Goal: Transaction & Acquisition: Book appointment/travel/reservation

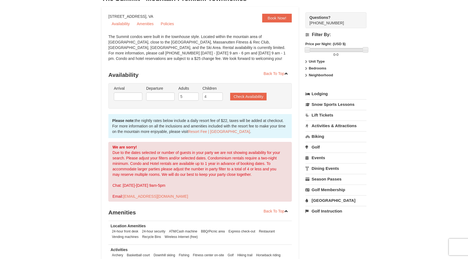
scroll to position [42, 0]
drag, startPoint x: 188, startPoint y: 97, endPoint x: 159, endPoint y: 94, distance: 28.9
click at [159, 94] on ul "Arrival Please format dates MM/DD/YYYY Please format dates MM/DD/YYYY Departure…" at bounding box center [196, 94] width 169 height 18
click at [195, 95] on input "6" at bounding box center [188, 96] width 20 height 8
click at [195, 98] on input "5" at bounding box center [188, 96] width 20 height 8
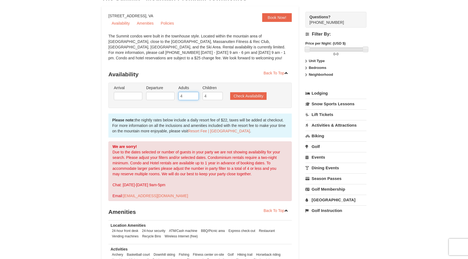
type input "4"
click at [195, 98] on input "4" at bounding box center [188, 96] width 20 height 8
click at [137, 94] on input "text" at bounding box center [128, 96] width 28 height 8
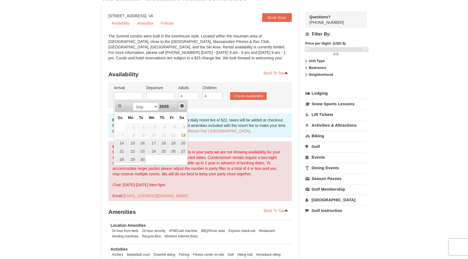
click at [182, 106] on span "Next" at bounding box center [182, 106] width 4 height 4
click at [173, 143] on link "16" at bounding box center [171, 144] width 9 height 8
type input "[DATE]"
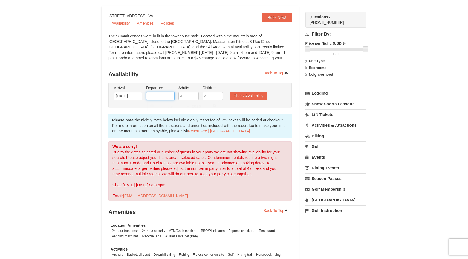
click at [167, 96] on input "text" at bounding box center [160, 96] width 28 height 8
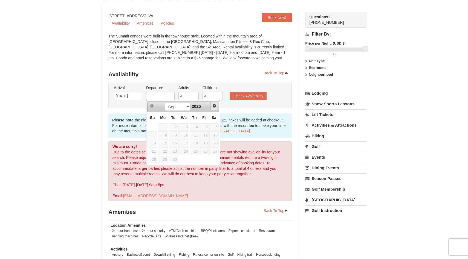
click at [215, 107] on span "Next" at bounding box center [214, 106] width 4 height 4
click at [164, 151] on link "19" at bounding box center [163, 151] width 10 height 8
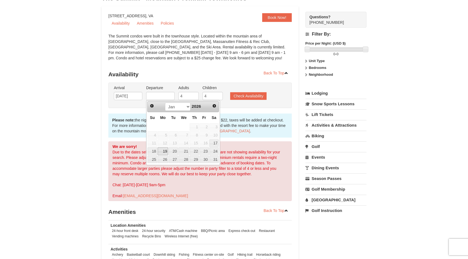
type input "[DATE]"
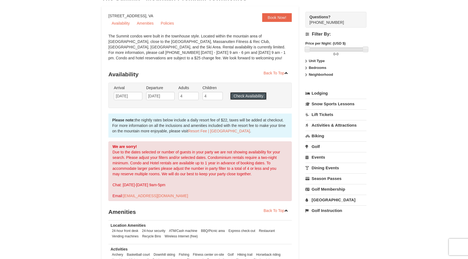
click at [248, 96] on button "Check Availability" at bounding box center [248, 96] width 36 height 8
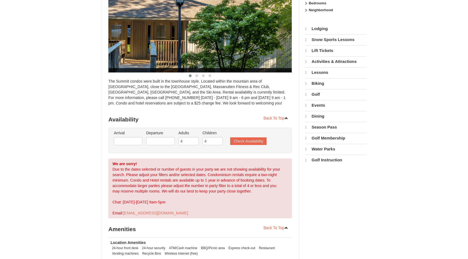
select select "9"
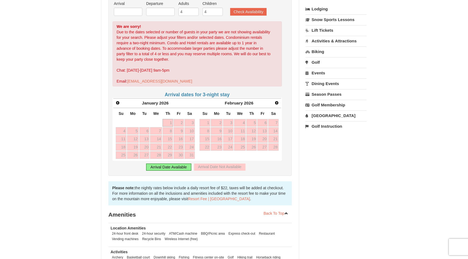
scroll to position [126, 0]
click at [117, 103] on span "Prev" at bounding box center [117, 102] width 4 height 4
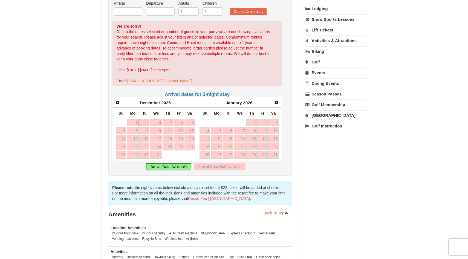
scroll to position [111, 0]
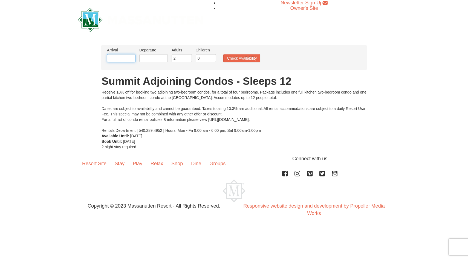
click at [120, 59] on input "text" at bounding box center [121, 58] width 28 height 8
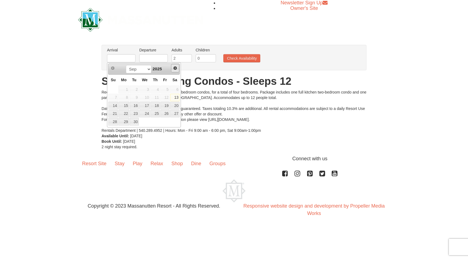
click at [175, 68] on span "Next" at bounding box center [175, 68] width 4 height 4
click at [165, 106] on link "16" at bounding box center [164, 106] width 9 height 8
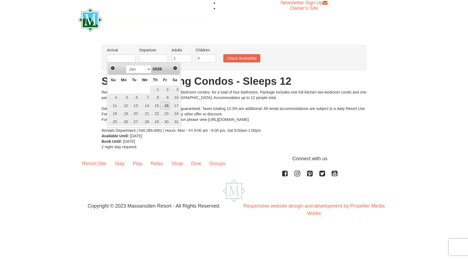
type input "[DATE]"
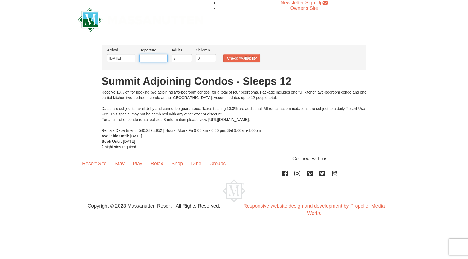
click at [154, 59] on input "text" at bounding box center [153, 58] width 28 height 8
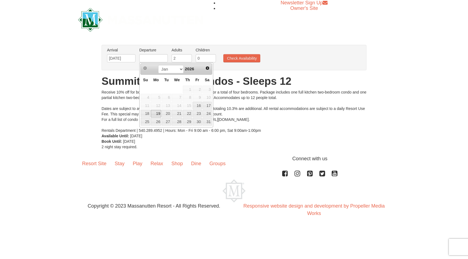
click at [156, 114] on link "19" at bounding box center [156, 114] width 10 height 8
type input "[DATE]"
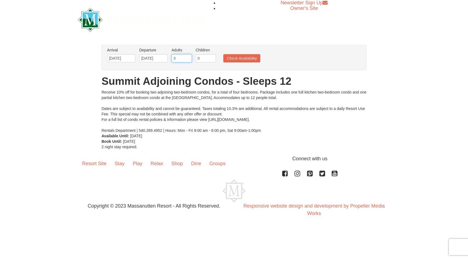
click at [189, 57] on input "3" at bounding box center [182, 58] width 20 height 8
click at [189, 57] on input "4" at bounding box center [182, 58] width 20 height 8
click at [189, 57] on input "5" at bounding box center [182, 58] width 20 height 8
click at [189, 57] on input "6" at bounding box center [182, 58] width 20 height 8
type input "7"
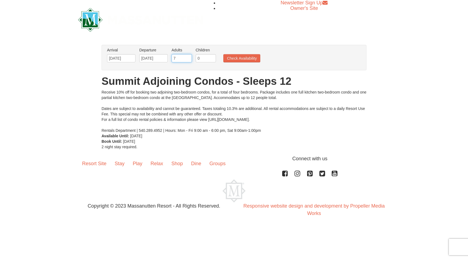
click at [189, 57] on input "7" at bounding box center [182, 58] width 20 height 8
click at [212, 56] on input "1" at bounding box center [206, 58] width 20 height 8
type input "2"
click at [212, 56] on input "2" at bounding box center [206, 58] width 20 height 8
click at [243, 58] on button "Check Availability" at bounding box center [241, 58] width 37 height 8
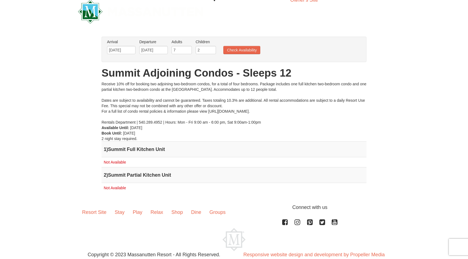
scroll to position [8, 0]
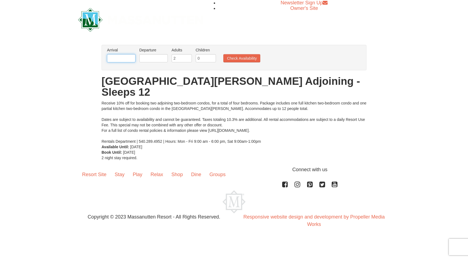
click at [123, 60] on input "text" at bounding box center [121, 58] width 28 height 8
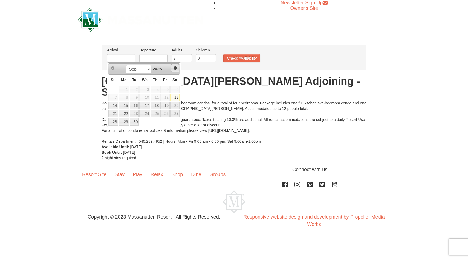
click at [177, 68] on span "Next" at bounding box center [175, 68] width 4 height 4
click at [166, 108] on link "16" at bounding box center [164, 106] width 9 height 8
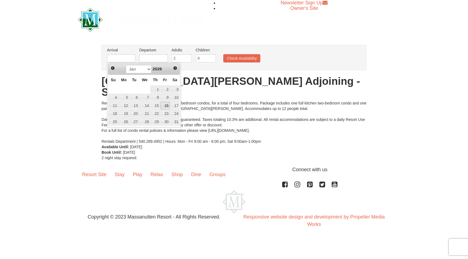
type input "01/16/2026"
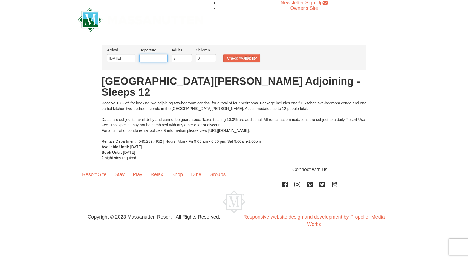
click at [156, 58] on input "text" at bounding box center [153, 58] width 28 height 8
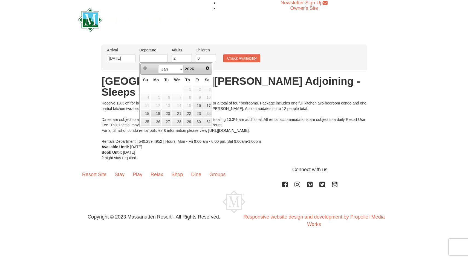
click at [158, 114] on link "19" at bounding box center [156, 114] width 10 height 8
type input "01/19/2026"
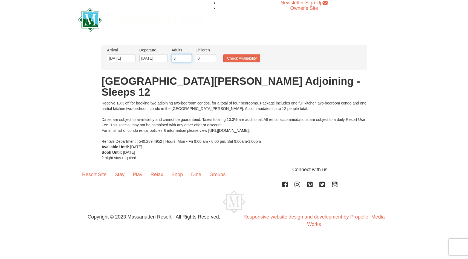
click at [188, 57] on input "3" at bounding box center [182, 58] width 20 height 8
click at [188, 57] on input "4" at bounding box center [182, 58] width 20 height 8
click at [188, 57] on input "5" at bounding box center [182, 58] width 20 height 8
click at [188, 57] on input "6" at bounding box center [182, 58] width 20 height 8
type input "7"
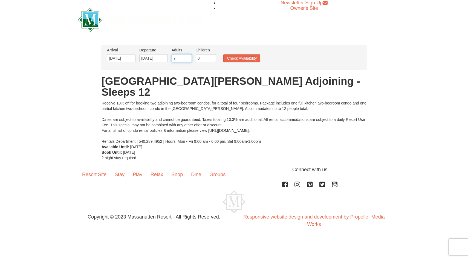
click at [188, 57] on input "7" at bounding box center [182, 58] width 20 height 8
click at [211, 57] on input "1" at bounding box center [206, 58] width 20 height 8
type input "2"
click at [211, 57] on input "2" at bounding box center [206, 58] width 20 height 8
click at [237, 59] on button "Check Availability" at bounding box center [241, 58] width 37 height 8
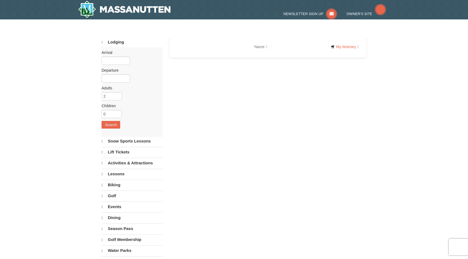
select select "9"
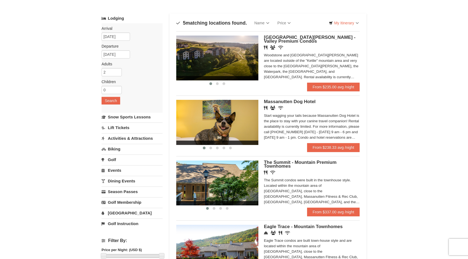
scroll to position [22, 0]
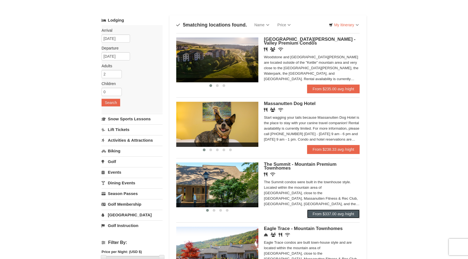
click at [323, 216] on link "From $337.00 avg /night" at bounding box center [333, 214] width 53 height 9
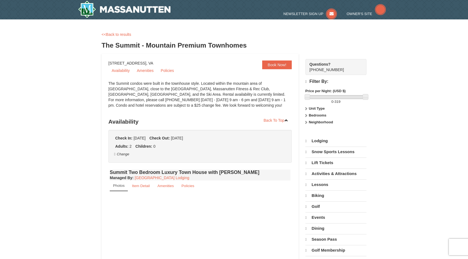
select select "9"
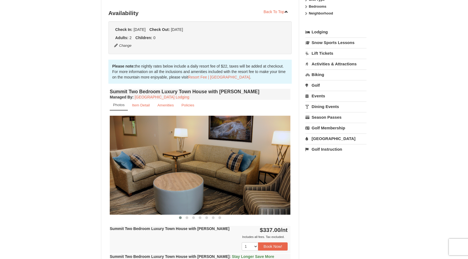
scroll to position [123, 0]
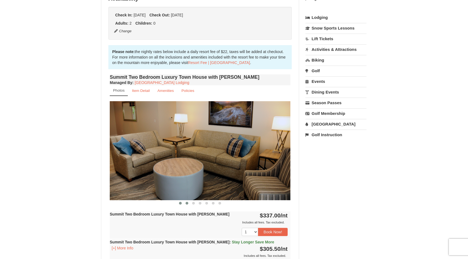
click at [187, 203] on span at bounding box center [186, 203] width 3 height 3
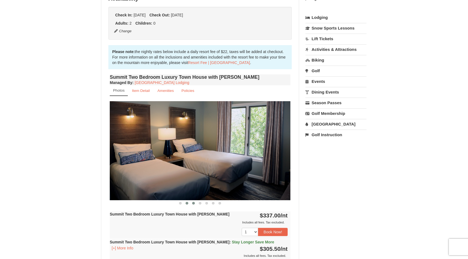
click at [193, 204] on span at bounding box center [193, 203] width 3 height 3
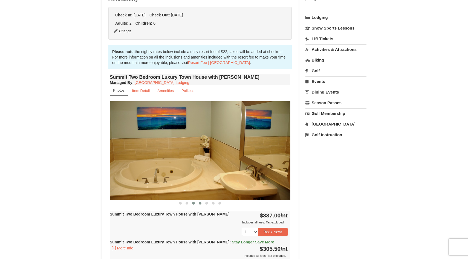
click at [200, 203] on span at bounding box center [200, 203] width 3 height 3
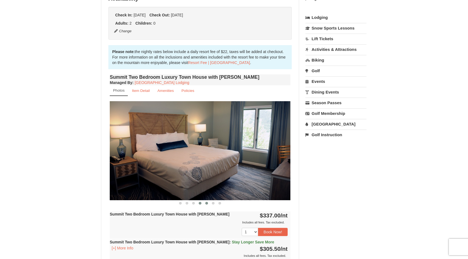
click at [206, 203] on span at bounding box center [206, 203] width 3 height 3
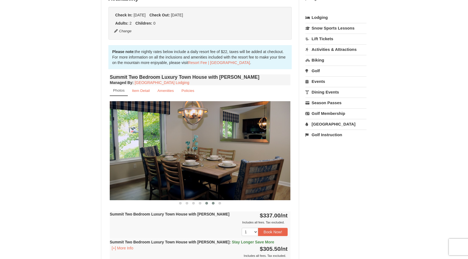
click at [214, 203] on span at bounding box center [213, 203] width 3 height 3
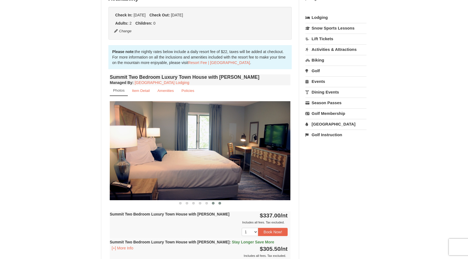
click at [220, 203] on span at bounding box center [219, 203] width 3 height 3
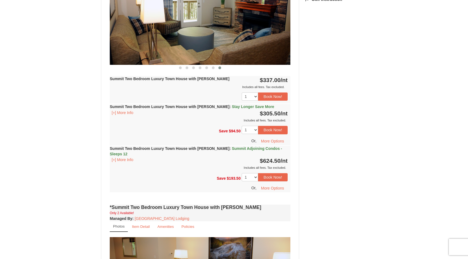
scroll to position [269, 0]
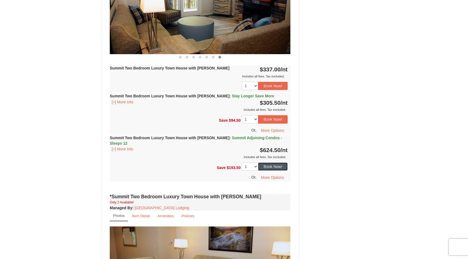
click at [273, 163] on button "Book Now!" at bounding box center [273, 167] width 30 height 8
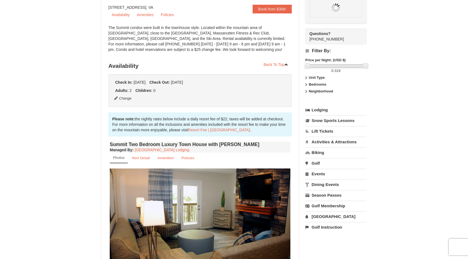
scroll to position [53, 0]
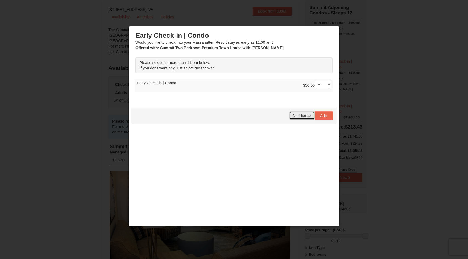
click at [305, 116] on span "No Thanks" at bounding box center [302, 115] width 18 height 4
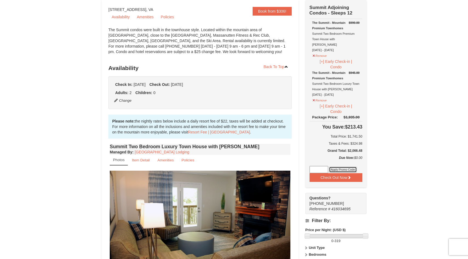
click at [344, 167] on button "Apply Promo Code" at bounding box center [343, 170] width 28 height 6
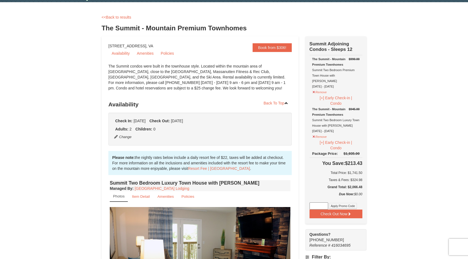
scroll to position [0, 0]
